Goal: Information Seeking & Learning: Learn about a topic

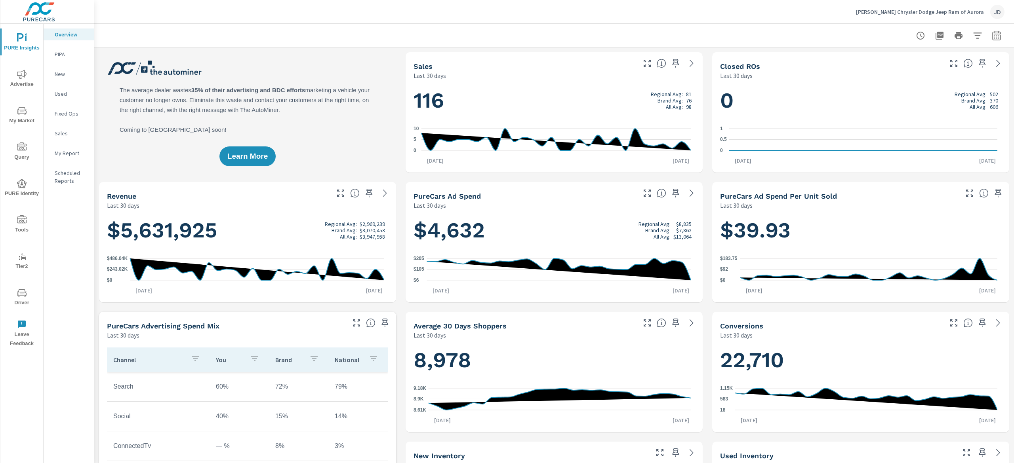
scroll to position [0, 0]
click at [973, 33] on icon "button" at bounding box center [978, 36] width 10 height 10
click at [990, 26] on div at bounding box center [507, 231] width 1014 height 463
click at [990, 32] on button "button" at bounding box center [996, 36] width 16 height 16
select select "Last 30 days"
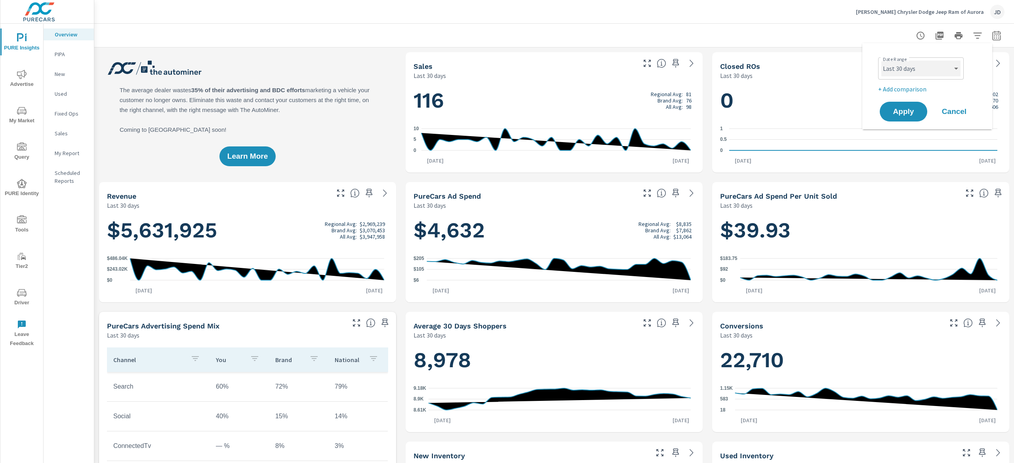
click at [954, 66] on select "Custom Yesterday Last week Last 7 days Last 14 days Last 30 days Last 45 days L…" at bounding box center [920, 69] width 79 height 16
click at [857, 31] on div at bounding box center [554, 35] width 900 height 23
click at [992, 33] on icon "button" at bounding box center [996, 35] width 8 height 10
select select "Last 30 days"
click at [890, 87] on p "+ Add comparison" at bounding box center [928, 89] width 101 height 10
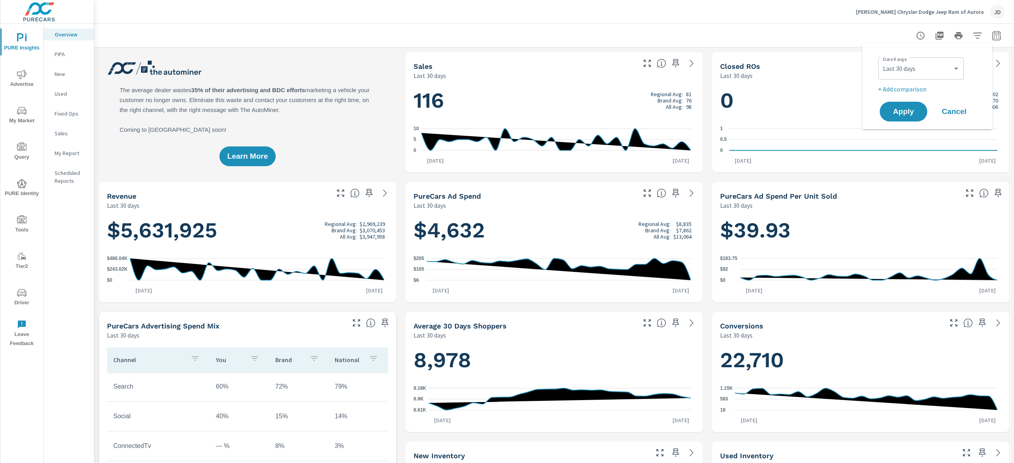
select select "Previous period"
click at [908, 122] on div "Apply Cancel" at bounding box center [928, 133] width 101 height 23
click at [914, 129] on button "Apply" at bounding box center [903, 134] width 49 height 21
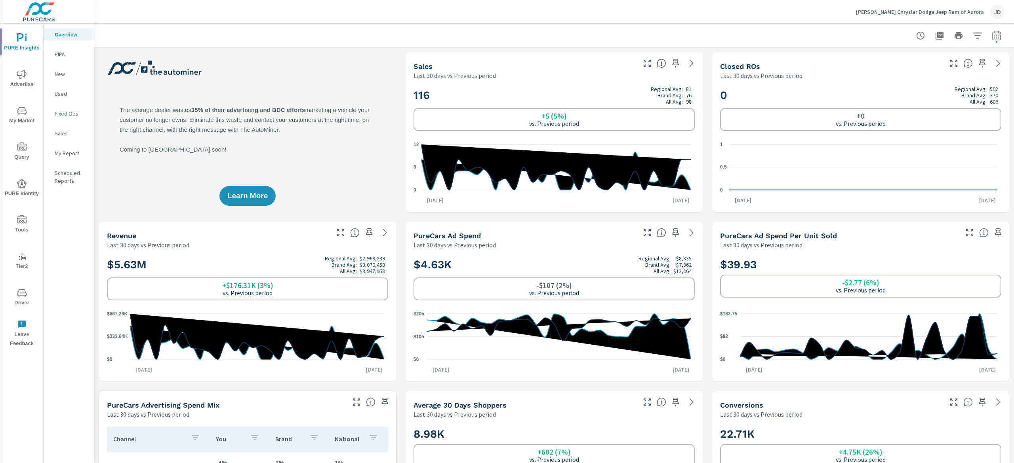
scroll to position [16, 0]
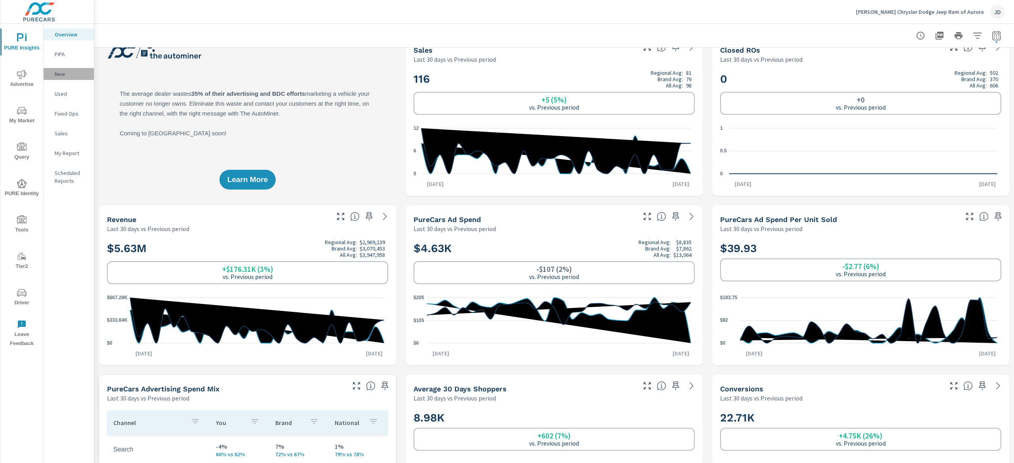
click at [68, 70] on p "New" at bounding box center [71, 74] width 33 height 8
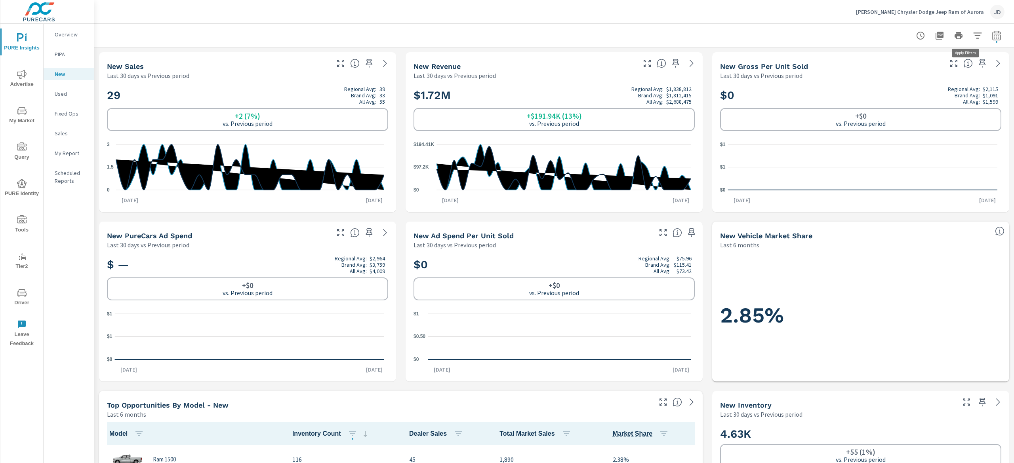
click at [969, 31] on button "button" at bounding box center [977, 36] width 16 height 16
click at [993, 32] on div at bounding box center [507, 231] width 1014 height 463
click at [992, 32] on icon "button" at bounding box center [997, 36] width 10 height 10
select select "Last 30 days"
select select "Previous period"
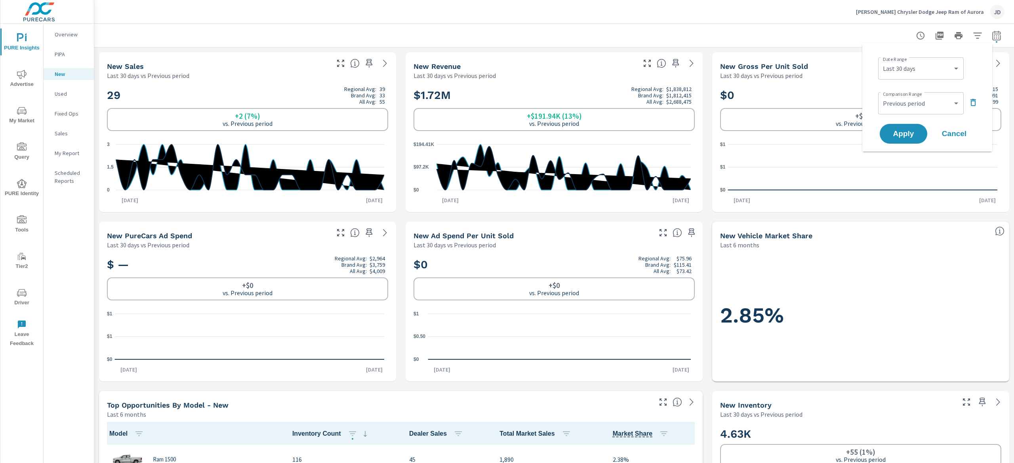
click at [789, 33] on div at bounding box center [554, 35] width 900 height 23
click at [63, 91] on p "Used" at bounding box center [71, 94] width 33 height 8
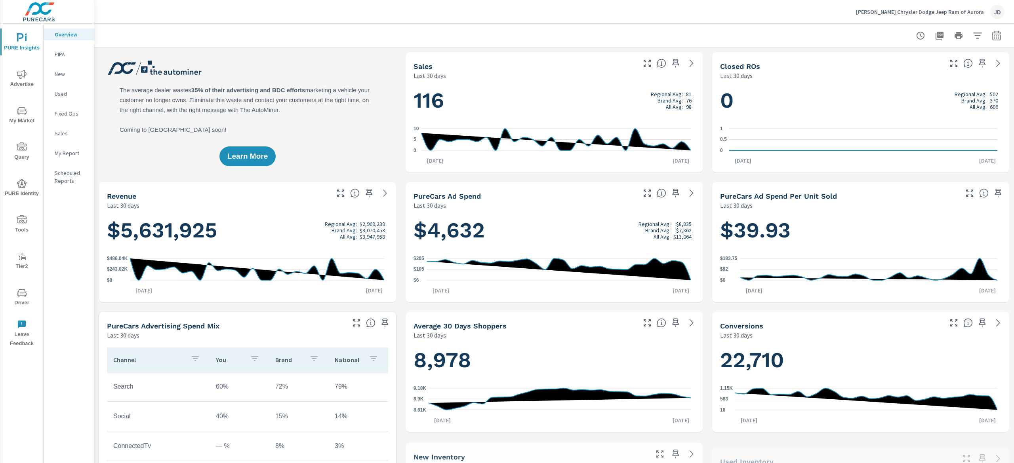
scroll to position [0, 0]
click at [29, 117] on span "My Market" at bounding box center [22, 115] width 38 height 19
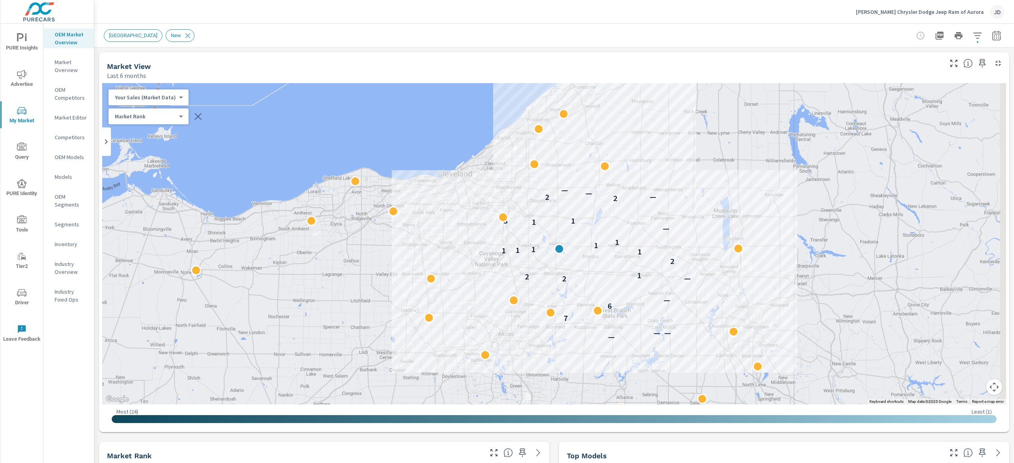
click at [988, 32] on button "button" at bounding box center [996, 36] width 16 height 16
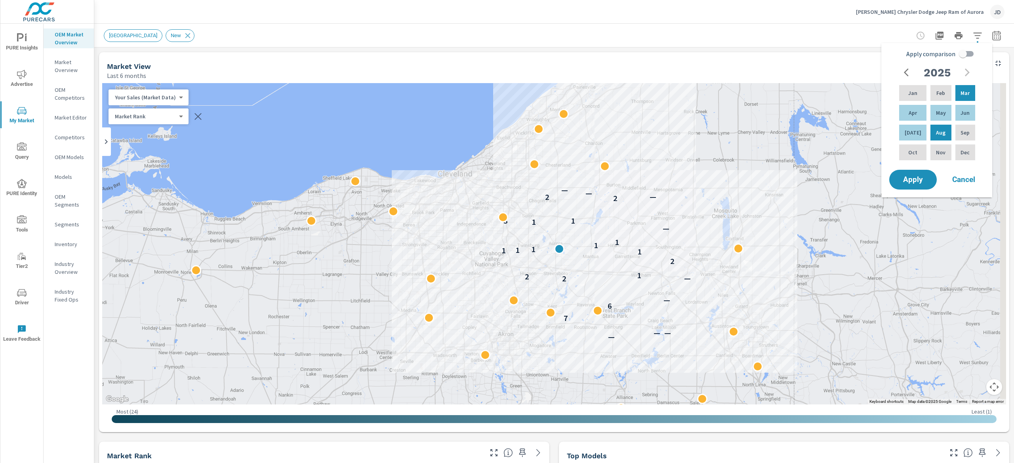
click at [963, 51] on input "Apply comparison" at bounding box center [962, 53] width 45 height 15
checkbox input "true"
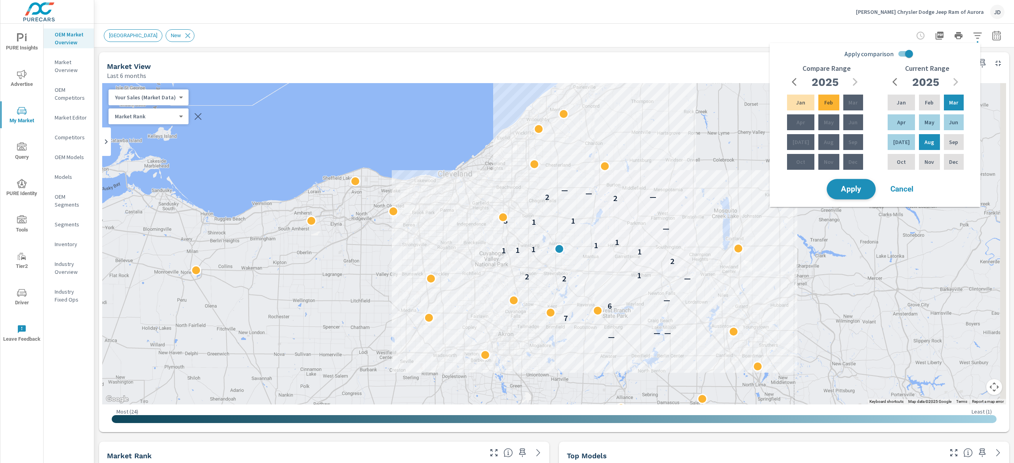
click at [851, 192] on span "Apply" at bounding box center [851, 190] width 32 height 8
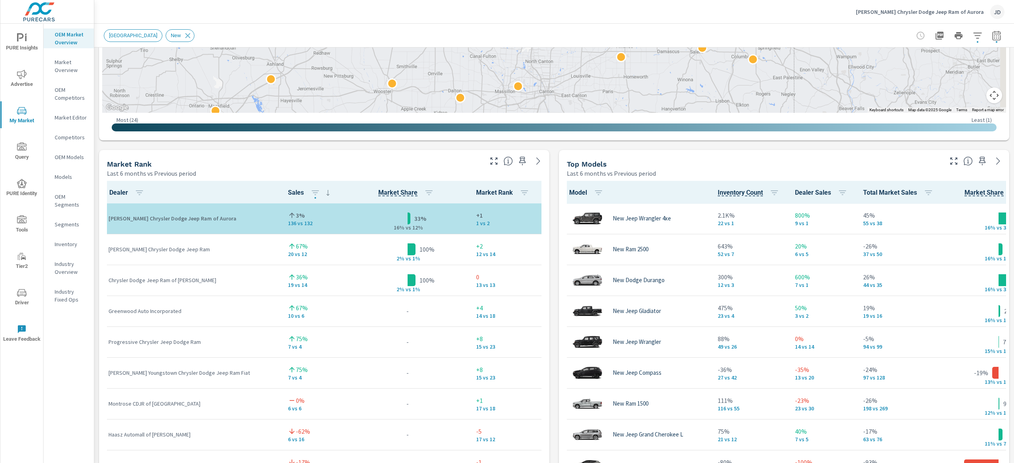
scroll to position [338, 0]
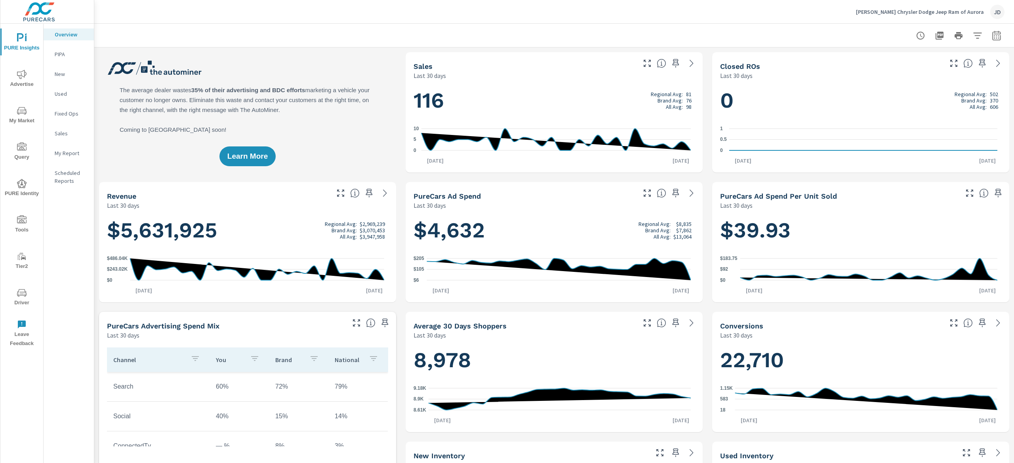
click at [18, 116] on span "My Market" at bounding box center [22, 115] width 38 height 19
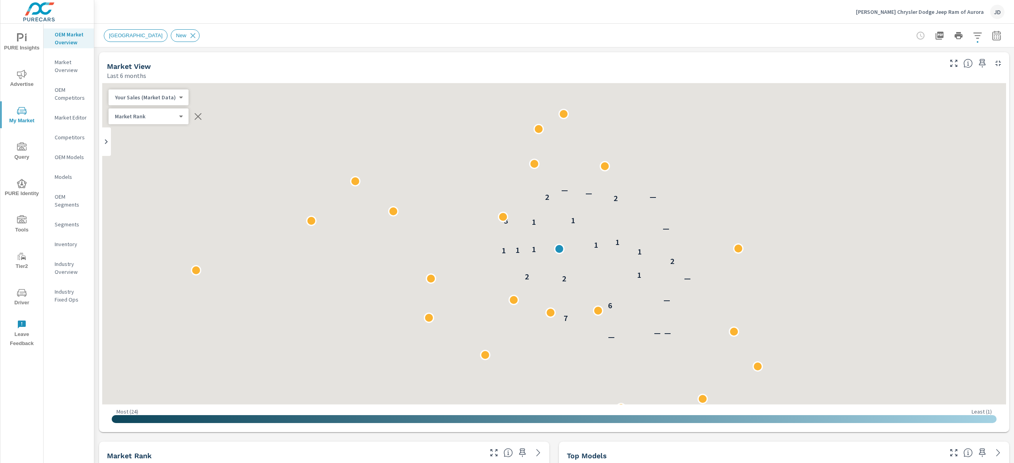
scroll to position [0, 0]
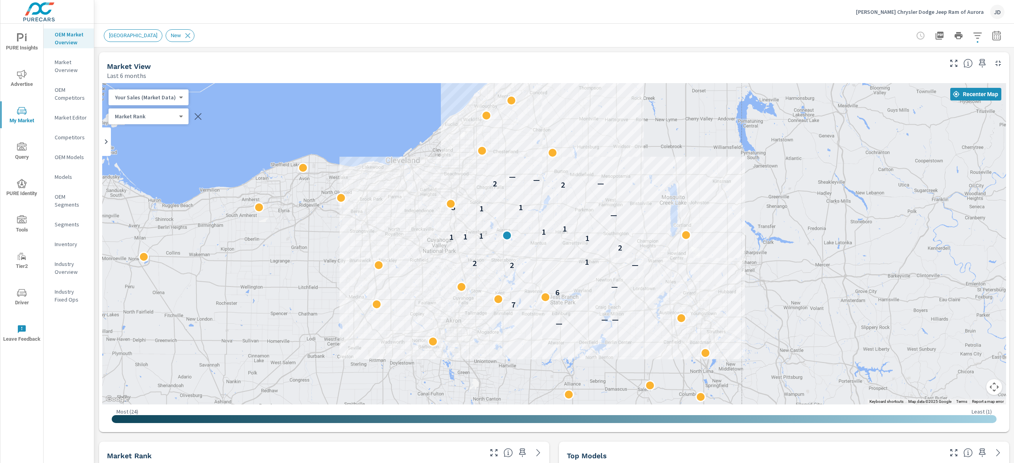
drag, startPoint x: 834, startPoint y: 208, endPoint x: 780, endPoint y: 195, distance: 55.1
click at [780, 195] on div "— — — 7 6 — 2 — 2 1 2 1 1 1 1 1 1 1 — 1 3 1 2 2 — — —" at bounding box center [554, 244] width 904 height 322
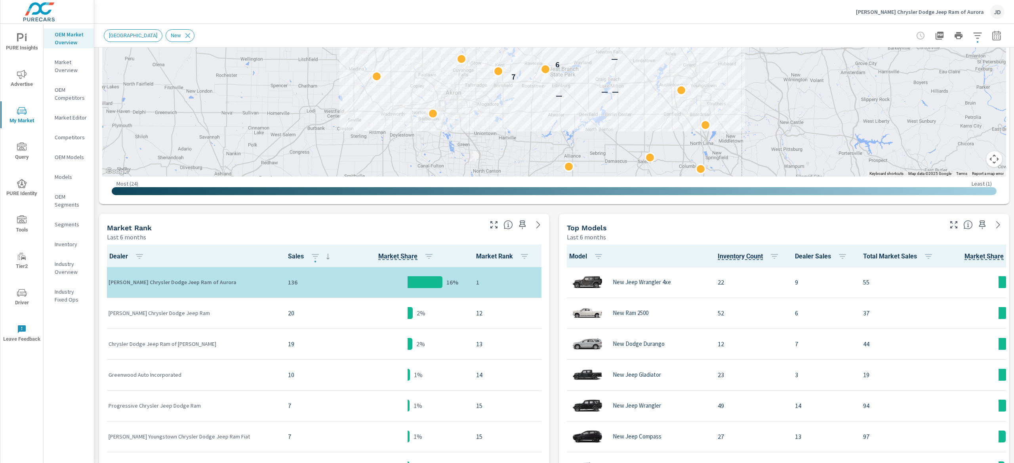
scroll to position [623, 0]
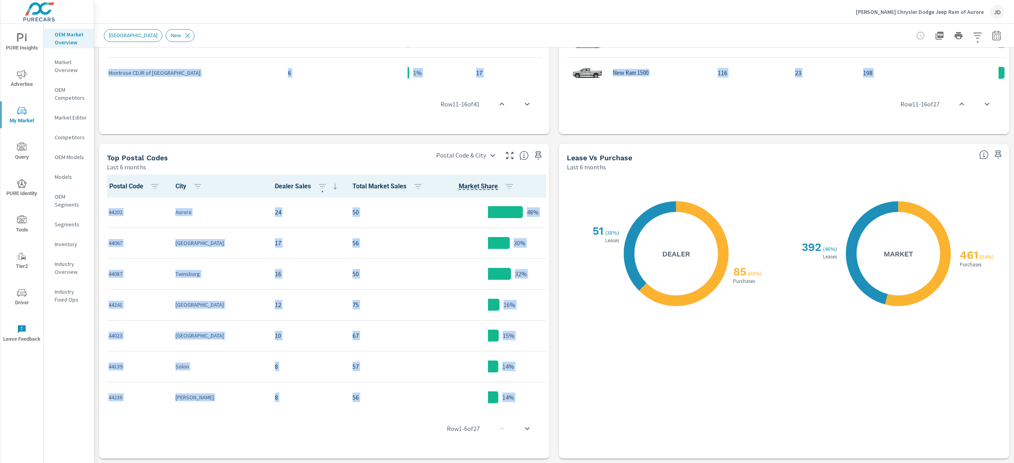
drag, startPoint x: 1013, startPoint y: 135, endPoint x: 876, endPoint y: 345, distance: 250.6
click at [1011, 318] on div "Market Overview Ganley Chrysler Dodge Jeep Ram of Aurora Report date range: Mar…" at bounding box center [554, 244] width 920 height 440
click at [663, 398] on div "X X 85 ( 63% ) Purchases 51 ( 38% ) Leases Dealer" at bounding box center [673, 315] width 213 height 272
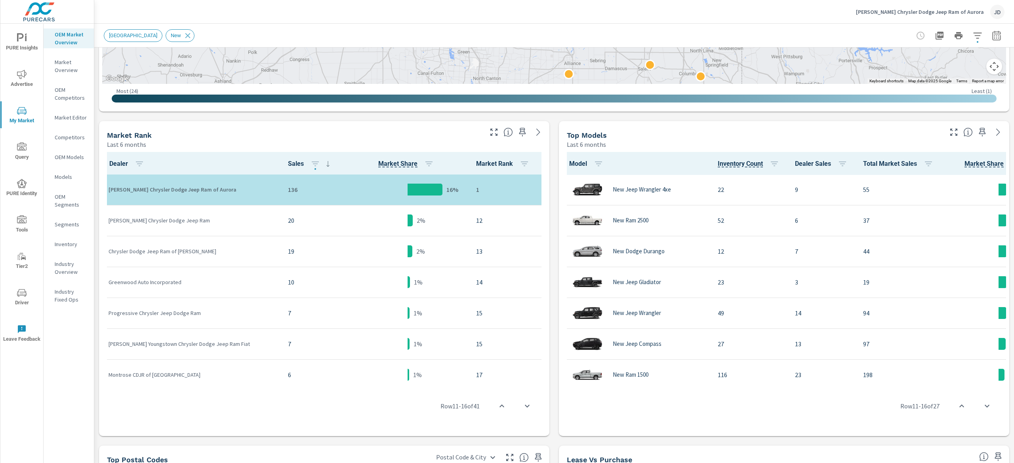
scroll to position [291, 0]
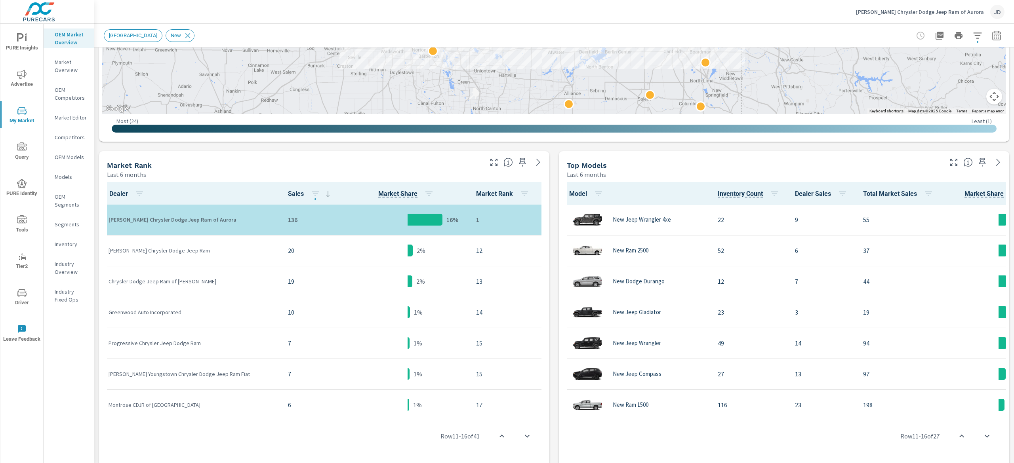
click at [28, 82] on span "Advertise" at bounding box center [22, 79] width 38 height 19
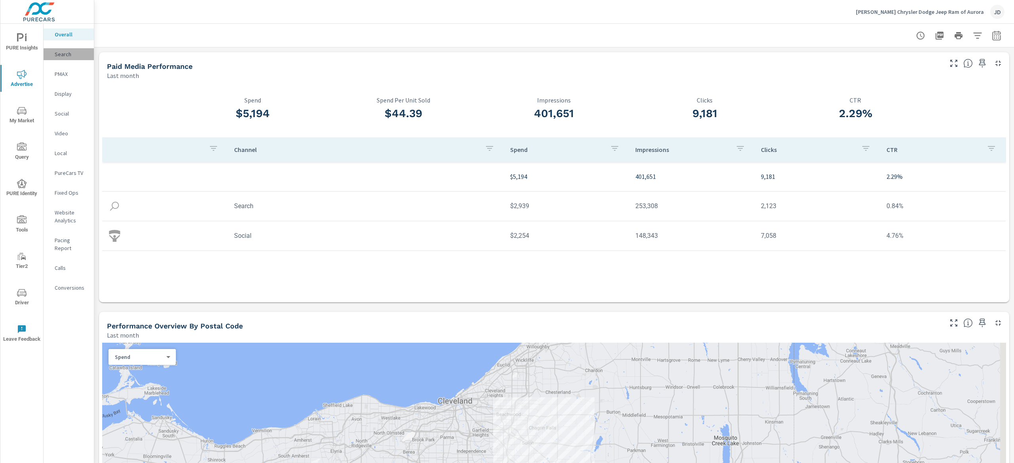
click at [74, 54] on p "Search" at bounding box center [71, 54] width 33 height 8
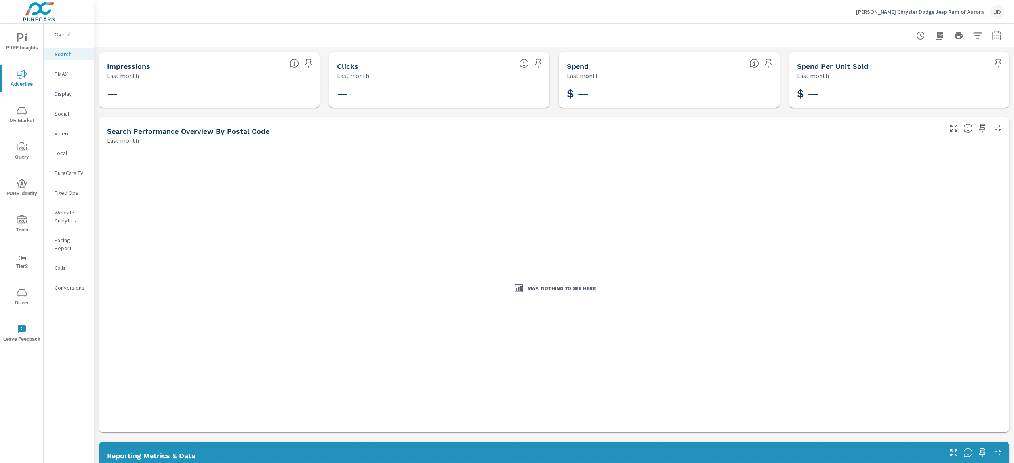
click at [57, 77] on p "PMAX" at bounding box center [71, 74] width 33 height 8
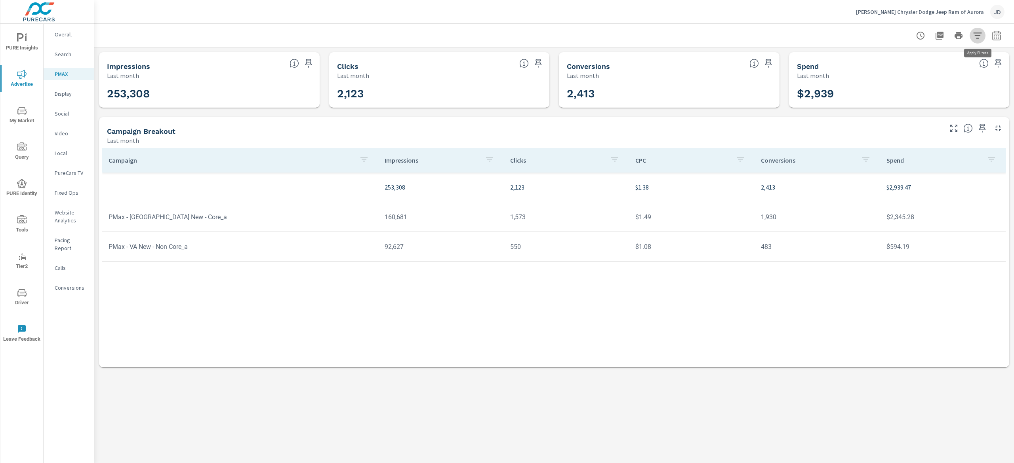
click at [975, 35] on icon "button" at bounding box center [977, 35] width 8 height 6
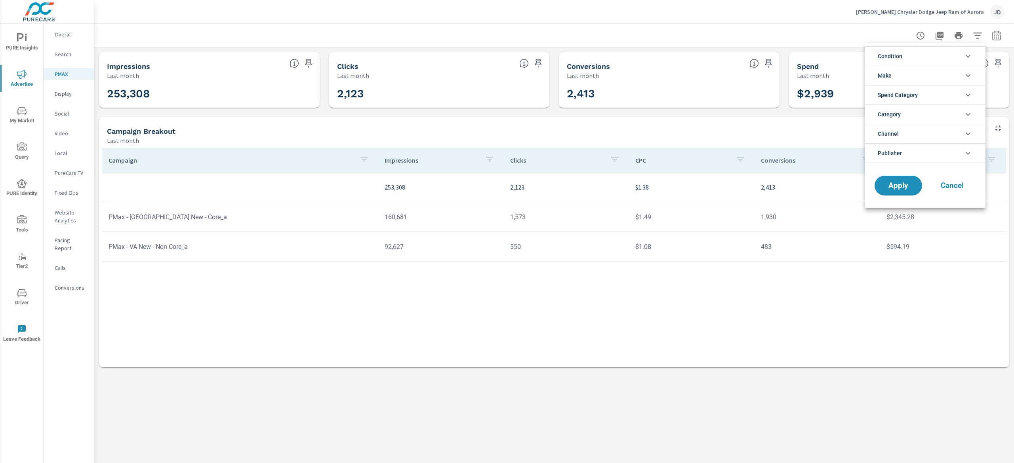
click at [998, 36] on div at bounding box center [507, 231] width 1014 height 463
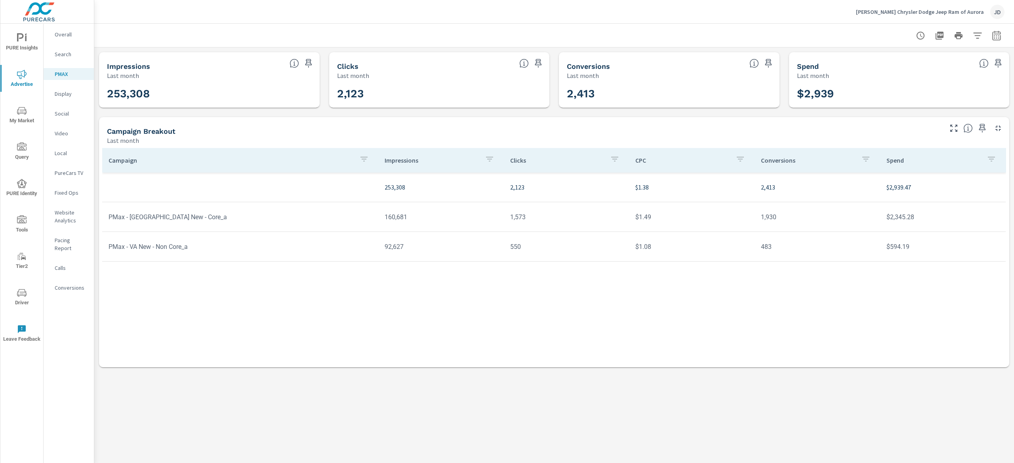
click at [992, 34] on icon "button" at bounding box center [997, 36] width 10 height 10
select select "Last month"
click at [927, 87] on p "+ Add comparison" at bounding box center [940, 89] width 101 height 10
select select "Previous period"
click at [916, 124] on button "Apply" at bounding box center [915, 134] width 49 height 21
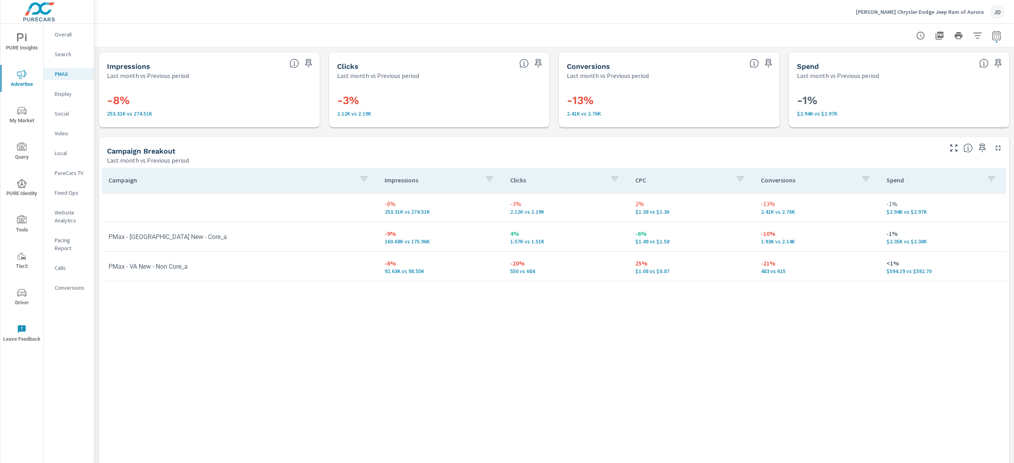
click at [72, 212] on p "Website Analytics" at bounding box center [71, 217] width 33 height 16
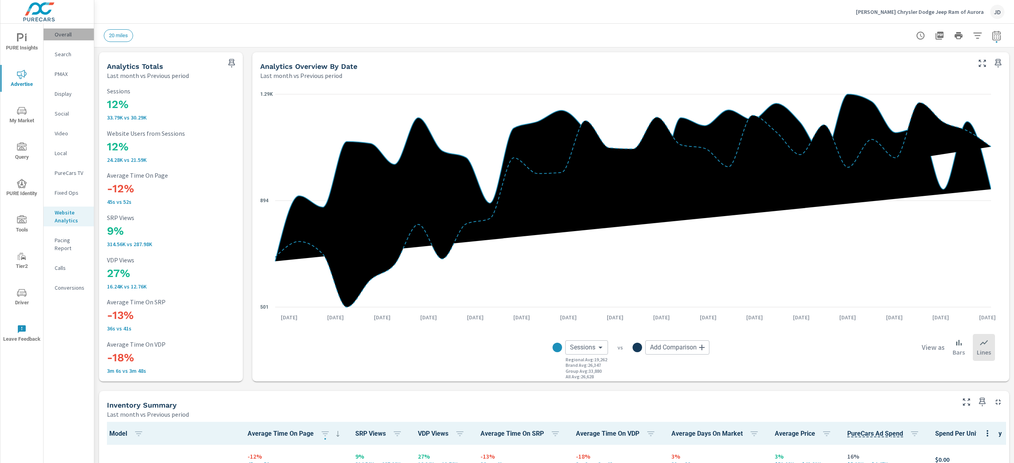
click at [67, 37] on p "Overall" at bounding box center [71, 34] width 33 height 8
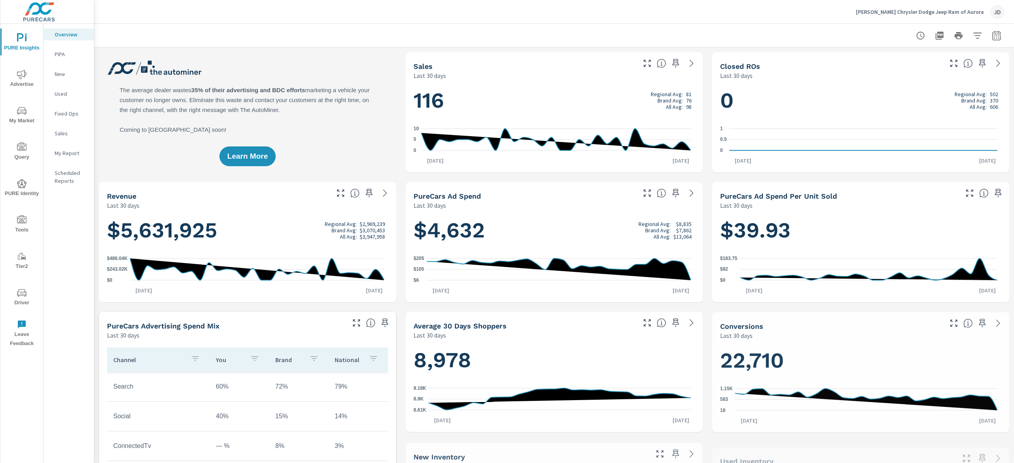
scroll to position [0, 0]
click at [27, 110] on span "My Market" at bounding box center [22, 115] width 38 height 19
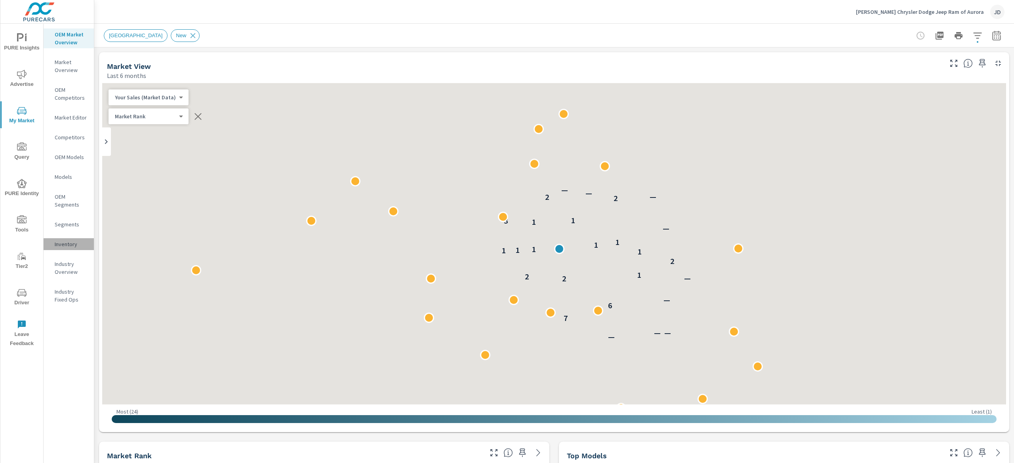
click at [70, 243] on p "Inventory" at bounding box center [71, 244] width 33 height 8
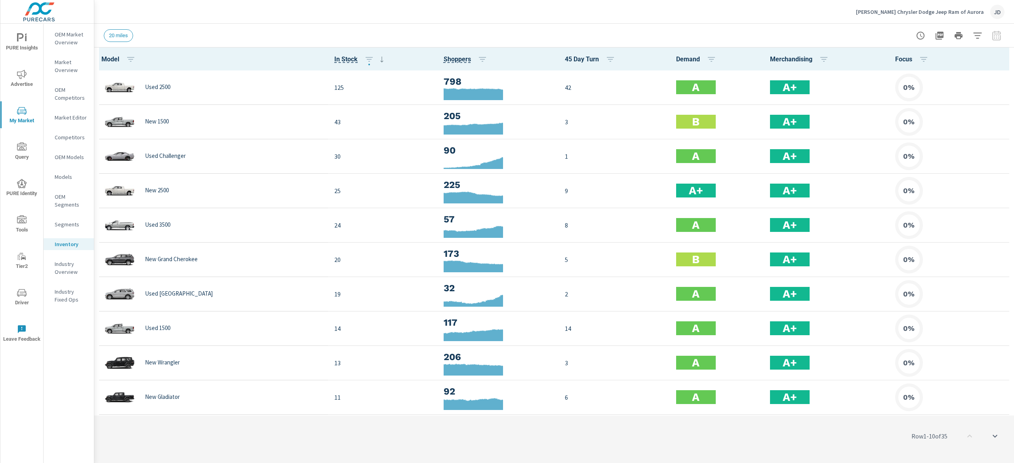
scroll to position [0, 0]
